Goal: Task Accomplishment & Management: Use online tool/utility

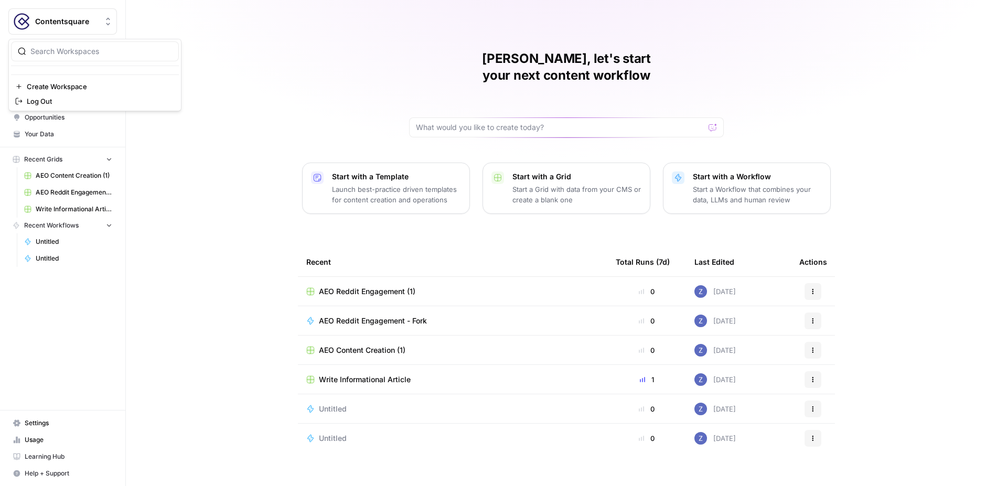
click at [68, 21] on span "Contentsquare" at bounding box center [66, 21] width 63 height 10
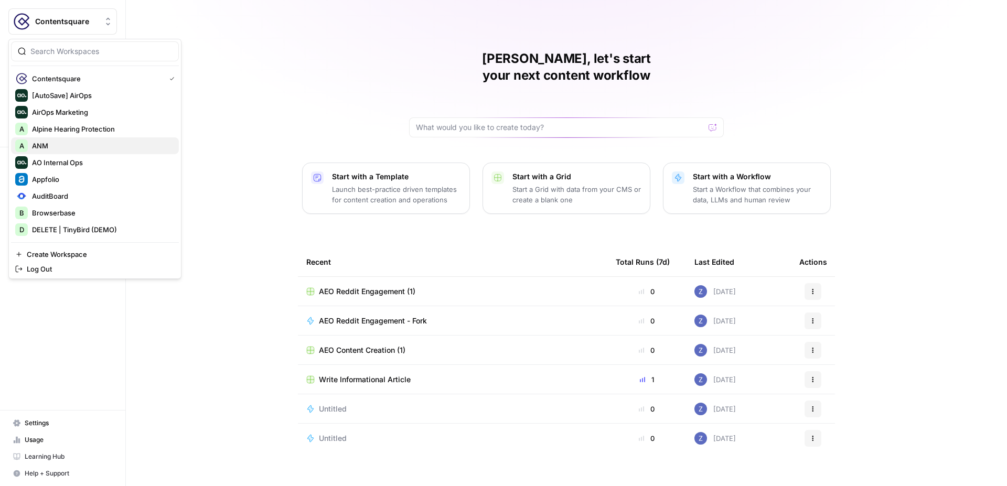
click at [58, 140] on div "A ANM" at bounding box center [95, 146] width 160 height 13
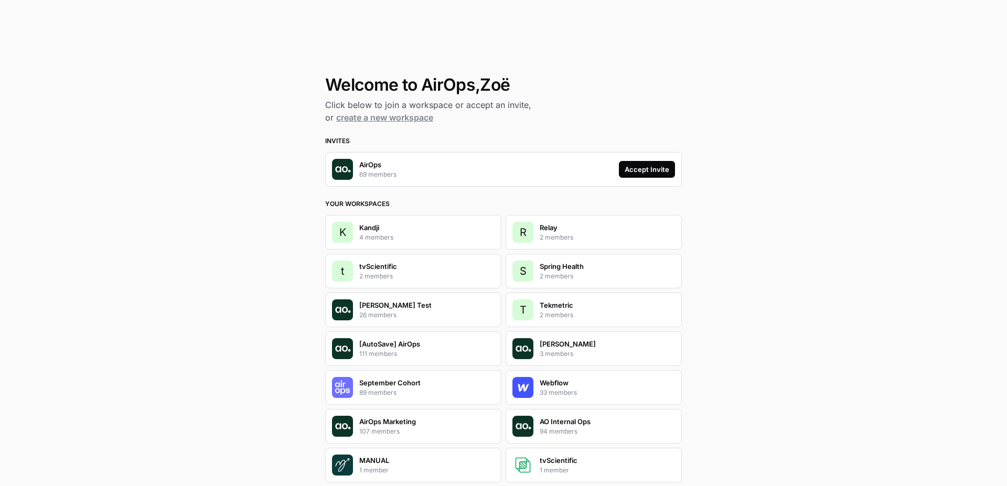
click at [649, 170] on div "Accept Invite" at bounding box center [647, 169] width 45 height 10
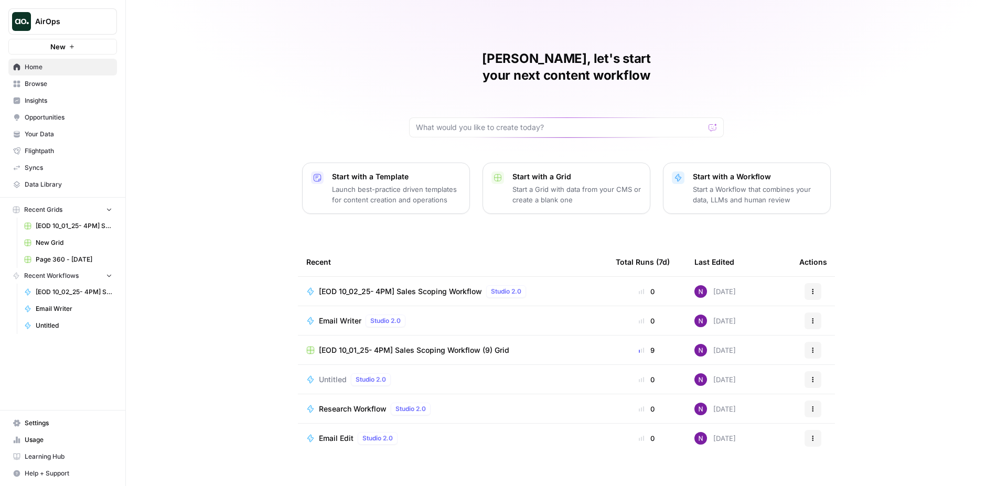
click at [61, 82] on span "Browse" at bounding box center [69, 83] width 88 height 9
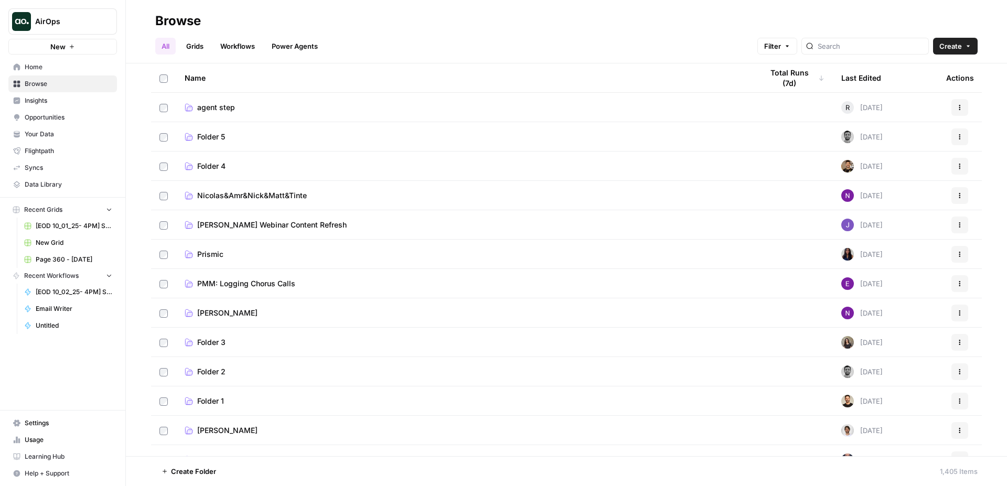
click at [203, 45] on link "Grids" at bounding box center [195, 46] width 30 height 17
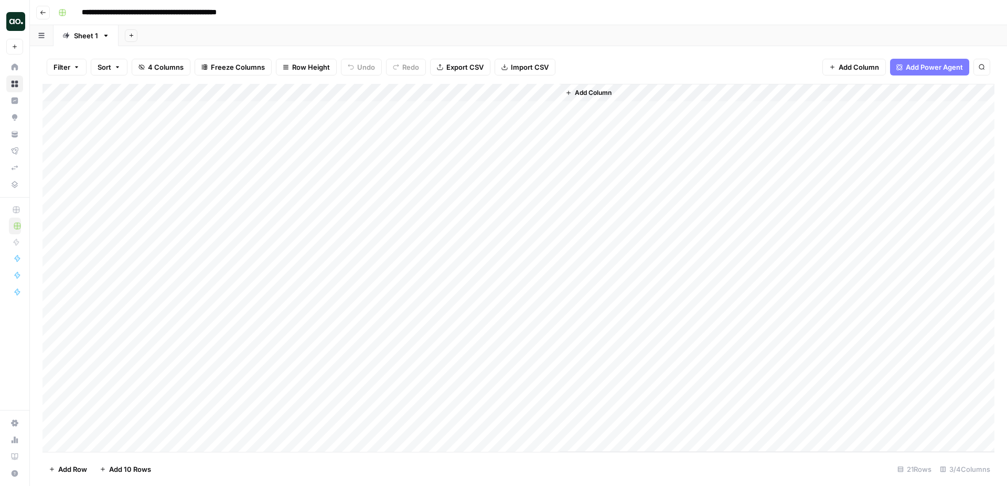
scroll to position [41, 0]
click at [114, 442] on div "Add Column" at bounding box center [518, 268] width 952 height 368
click at [116, 403] on div "Add Column" at bounding box center [518, 268] width 952 height 368
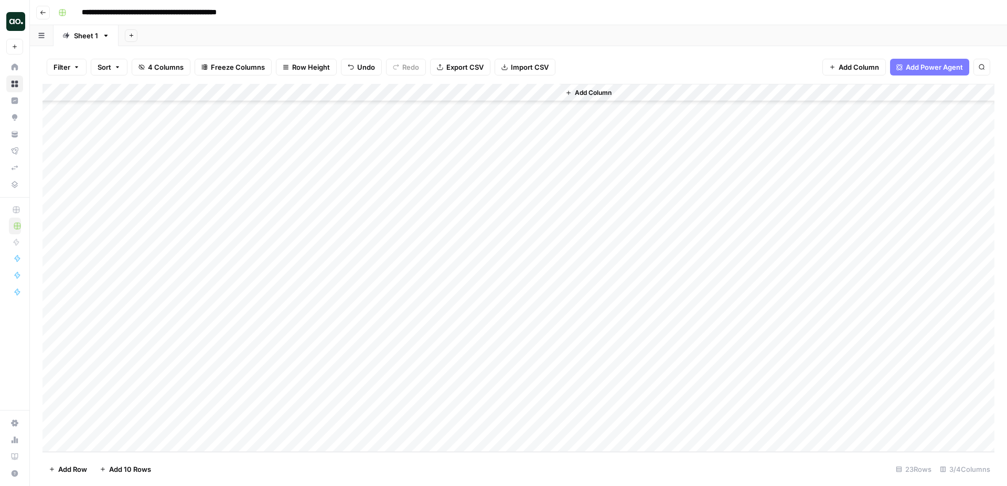
click at [121, 406] on div "Add Column" at bounding box center [518, 268] width 952 height 368
click at [168, 408] on textarea at bounding box center [163, 408] width 168 height 15
paste textarea "**********"
type textarea "**********"
click at [311, 404] on div "Add Column" at bounding box center [518, 268] width 952 height 368
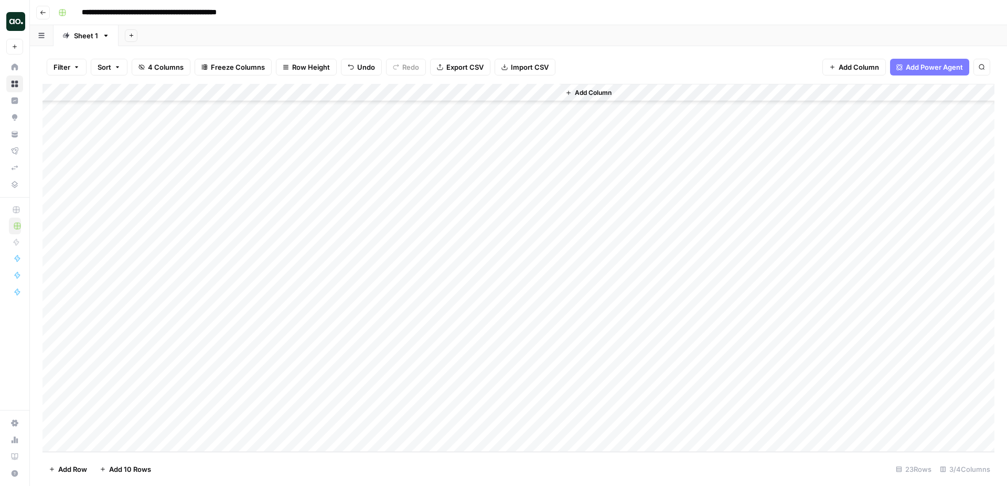
click at [346, 407] on div "Add Column" at bounding box center [518, 268] width 952 height 368
click at [346, 407] on div at bounding box center [348, 407] width 236 height 19
click at [548, 406] on div "Add Column" at bounding box center [518, 268] width 952 height 368
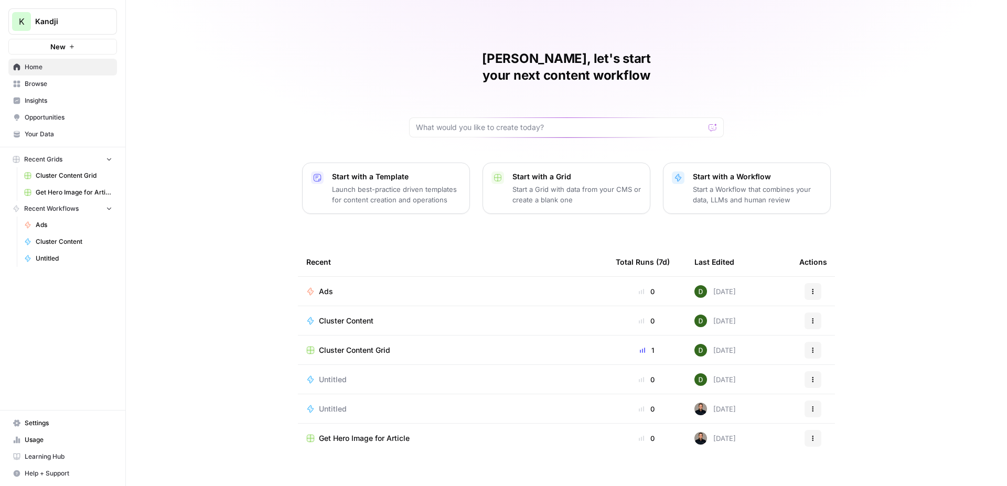
click at [43, 438] on span "Usage" at bounding box center [69, 439] width 88 height 9
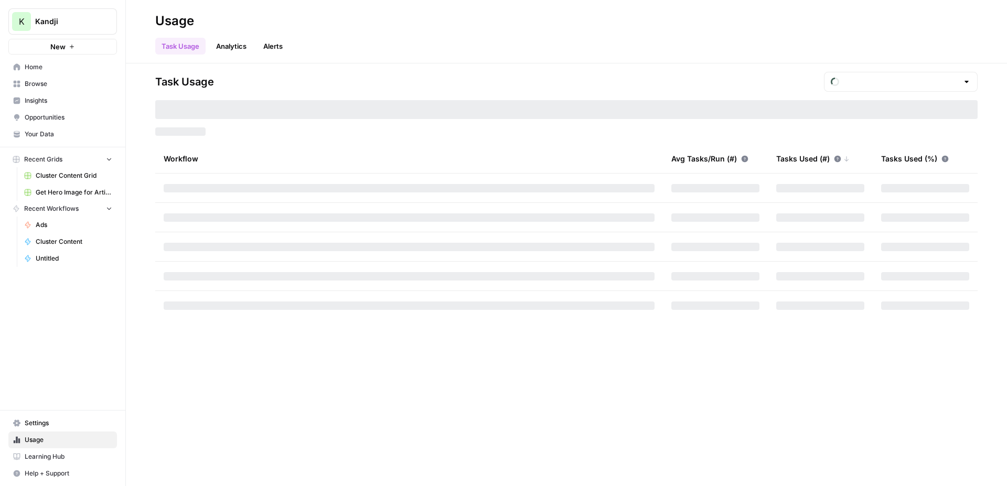
type input "October Included Tasks"
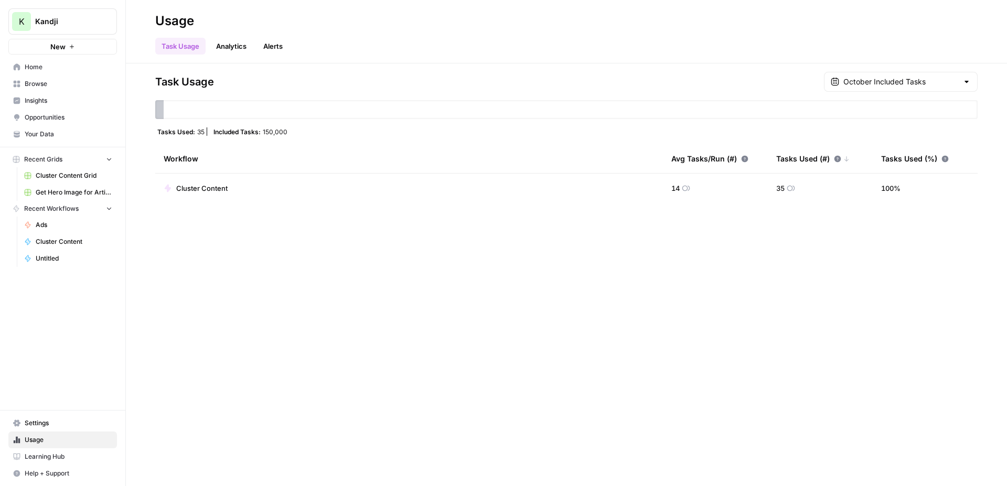
click at [78, 244] on span "Cluster Content" at bounding box center [74, 241] width 77 height 9
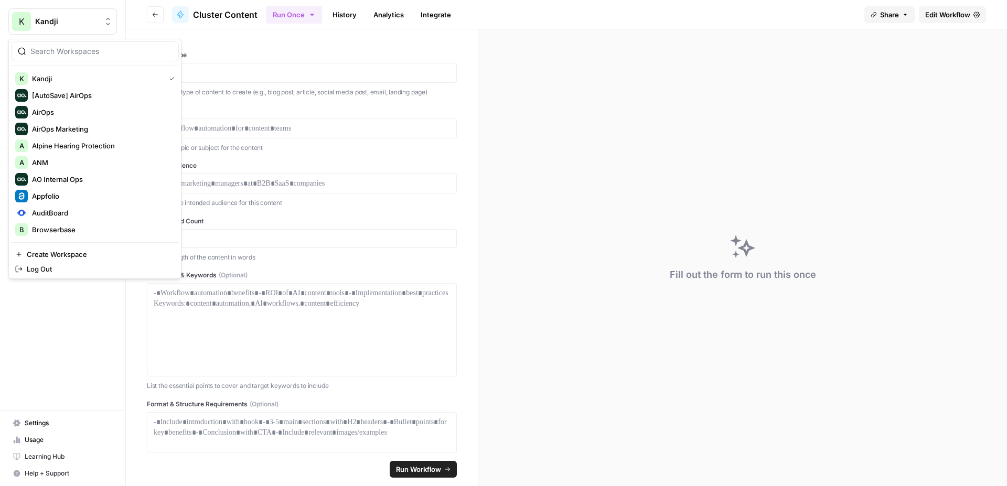
click at [71, 15] on button "[PERSON_NAME]" at bounding box center [62, 21] width 109 height 26
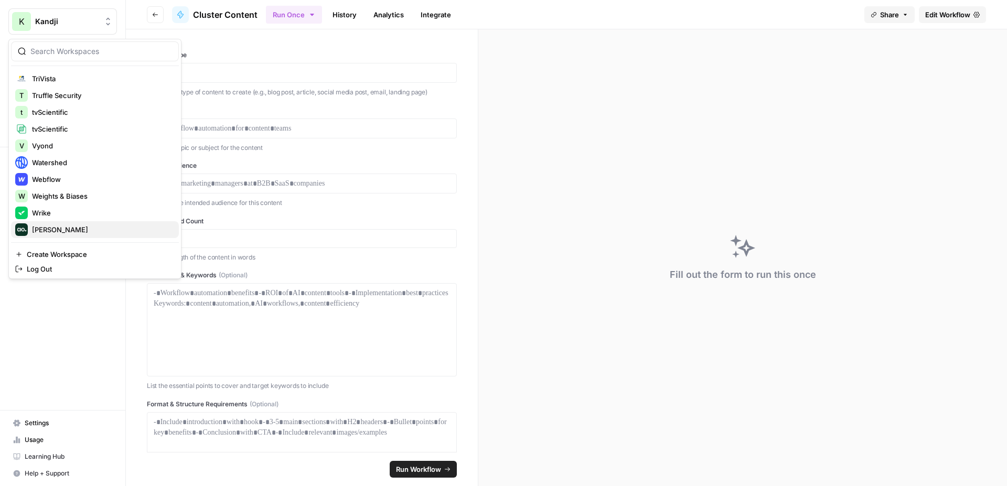
click at [56, 225] on span "[PERSON_NAME]" at bounding box center [101, 230] width 139 height 10
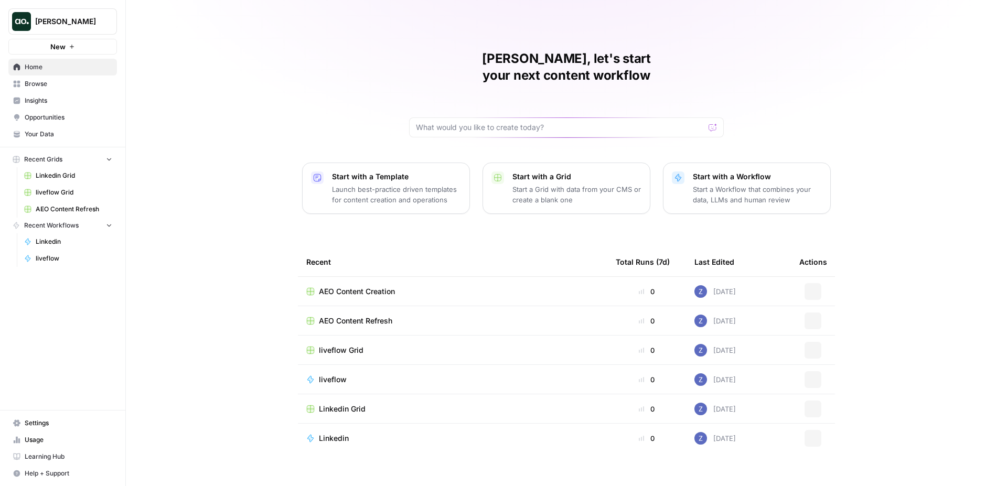
click at [79, 51] on button "New" at bounding box center [62, 47] width 109 height 16
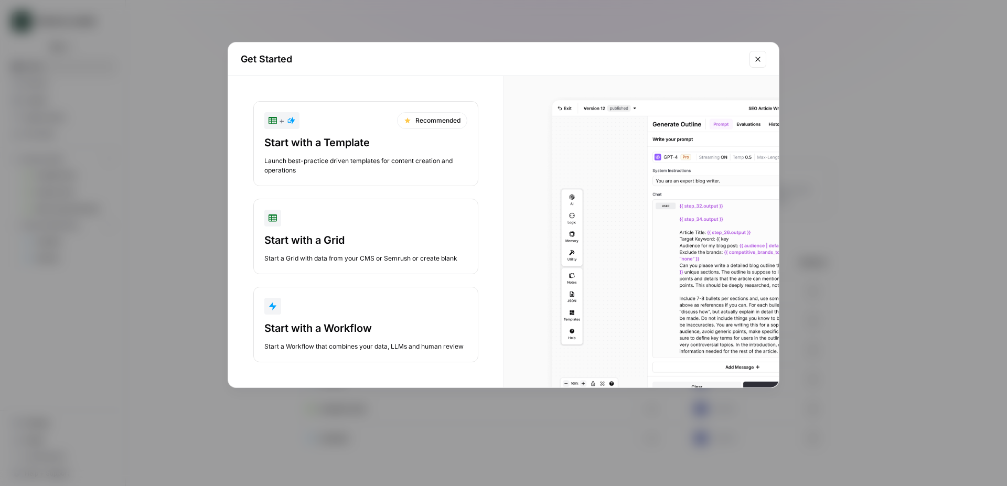
click at [314, 334] on div "Start with a Workflow" at bounding box center [365, 328] width 203 height 15
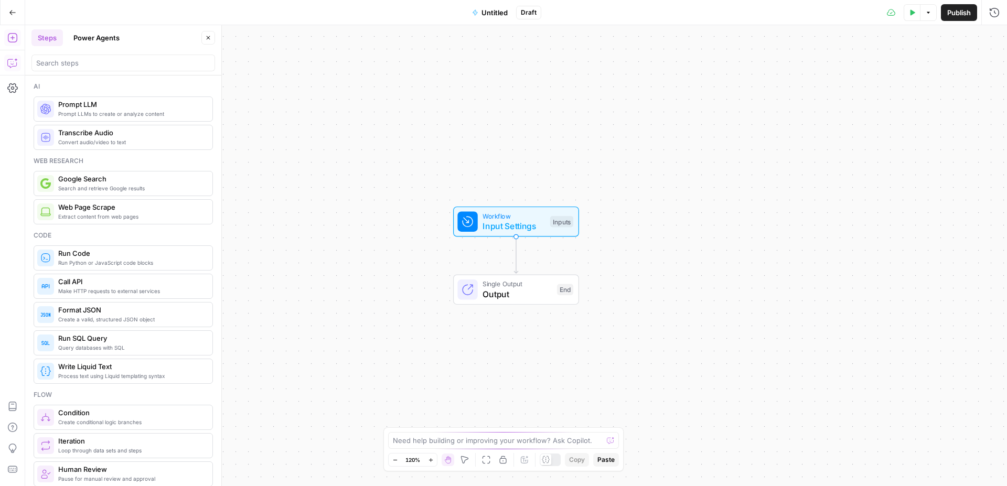
click at [10, 60] on icon "button" at bounding box center [12, 63] width 10 height 10
